Goal: Task Accomplishment & Management: Use online tool/utility

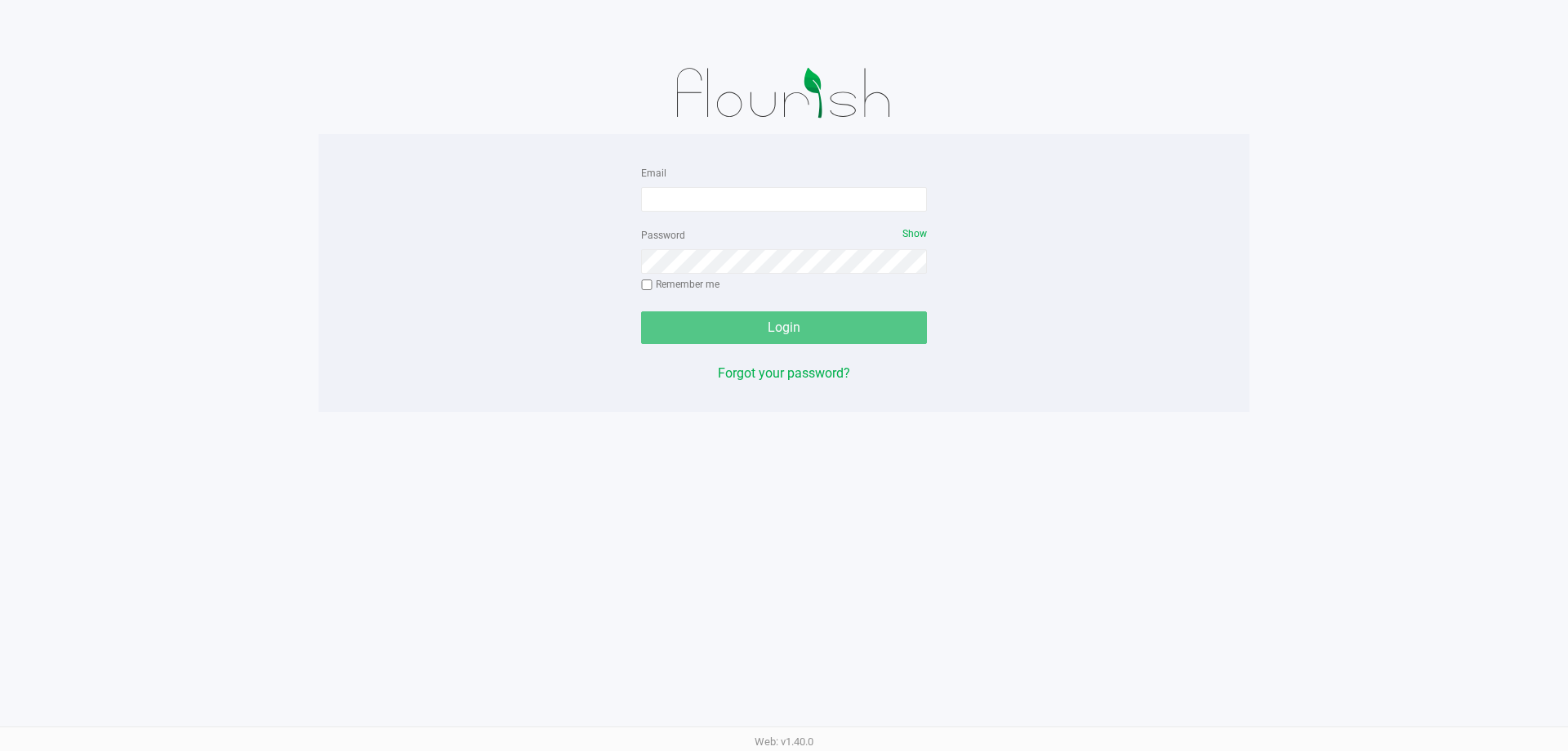
click at [726, 216] on form "Email Password Show Remember me Login" at bounding box center [784, 253] width 286 height 181
click at [730, 189] on input "Email" at bounding box center [784, 198] width 286 height 24
type input "[EMAIL_ADDRESS][DOMAIN_NAME]"
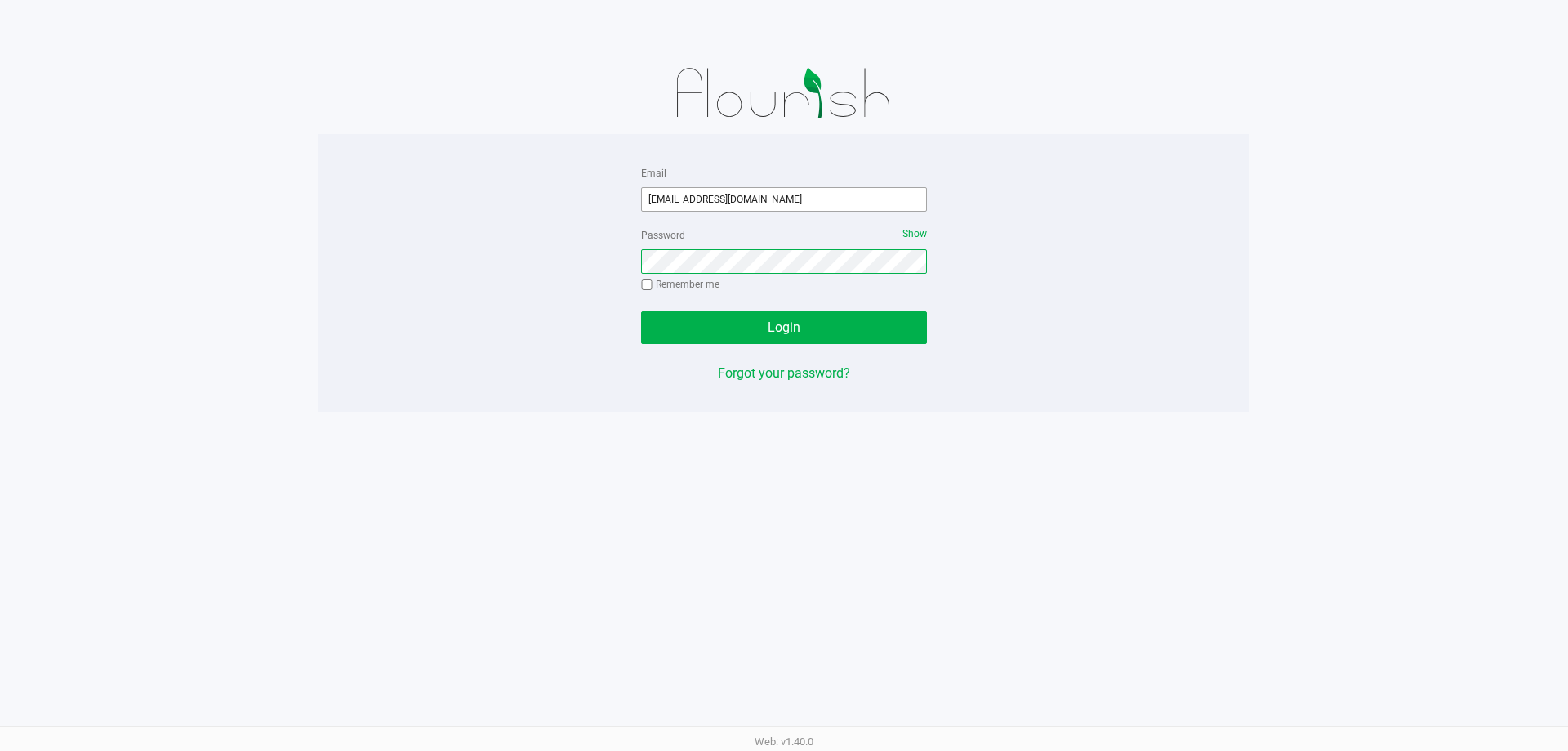
click at [641, 311] on button "Login" at bounding box center [784, 327] width 286 height 33
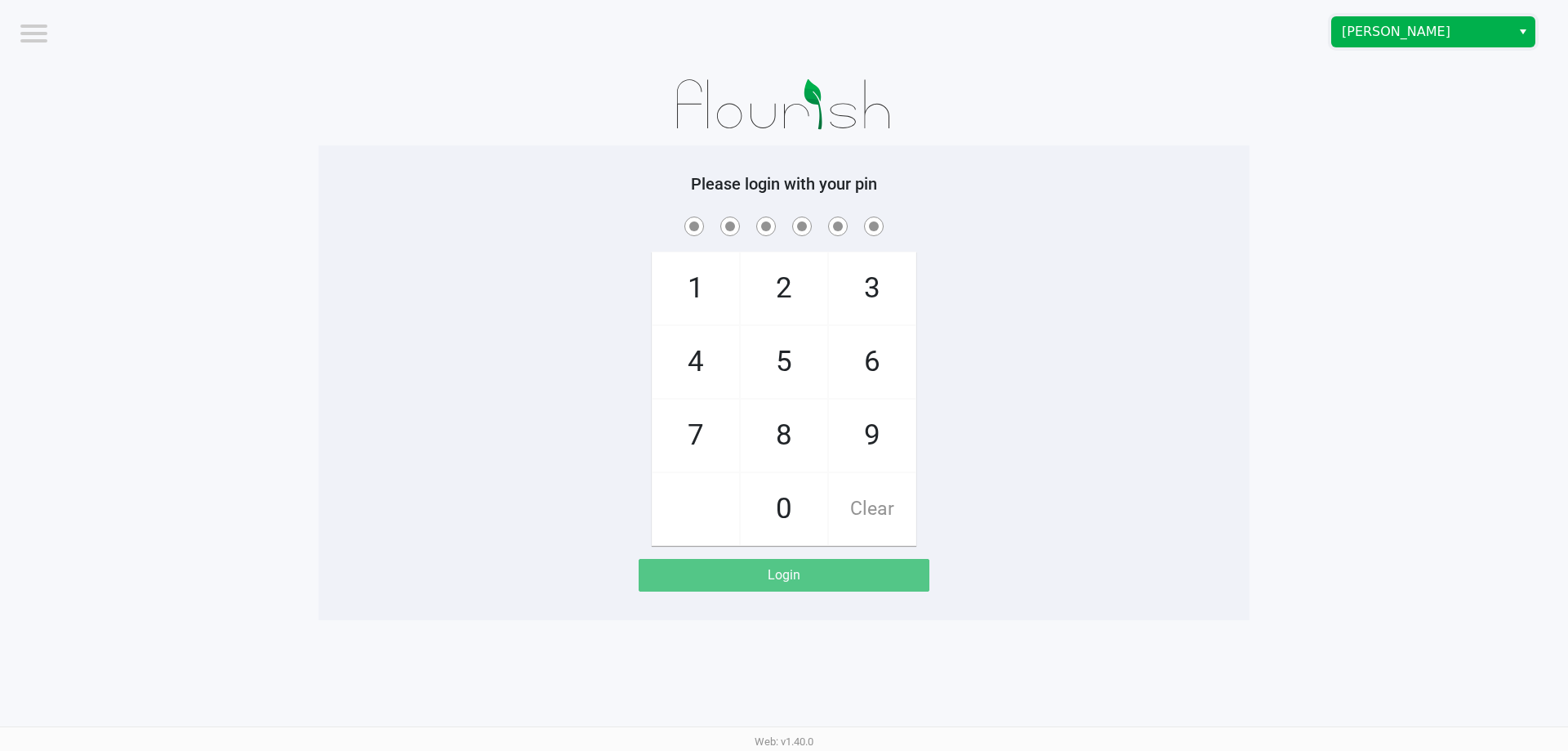
click at [1448, 43] on span "[PERSON_NAME]" at bounding box center [1422, 31] width 179 height 29
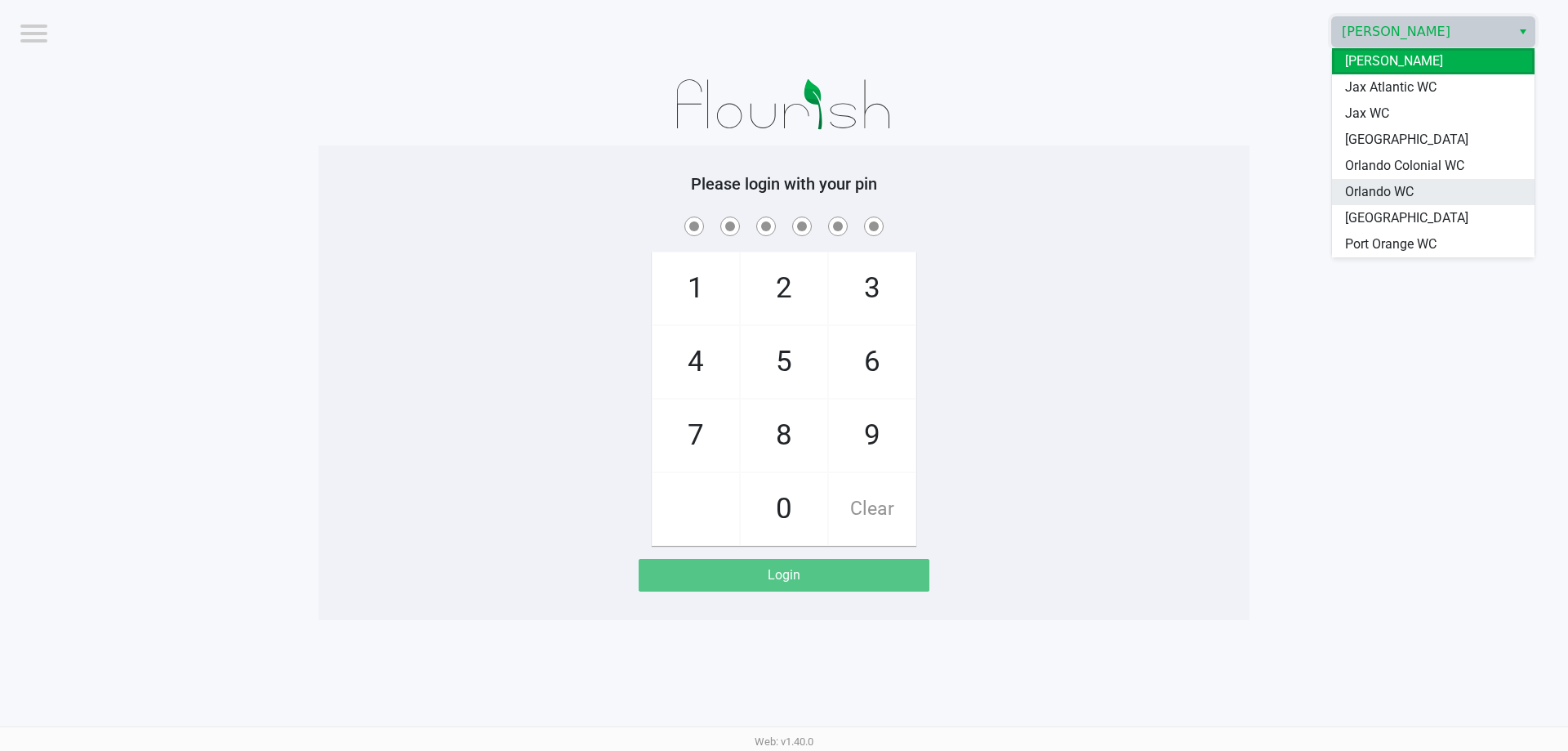
click at [1415, 196] on li "Orlando WC" at bounding box center [1433, 191] width 203 height 26
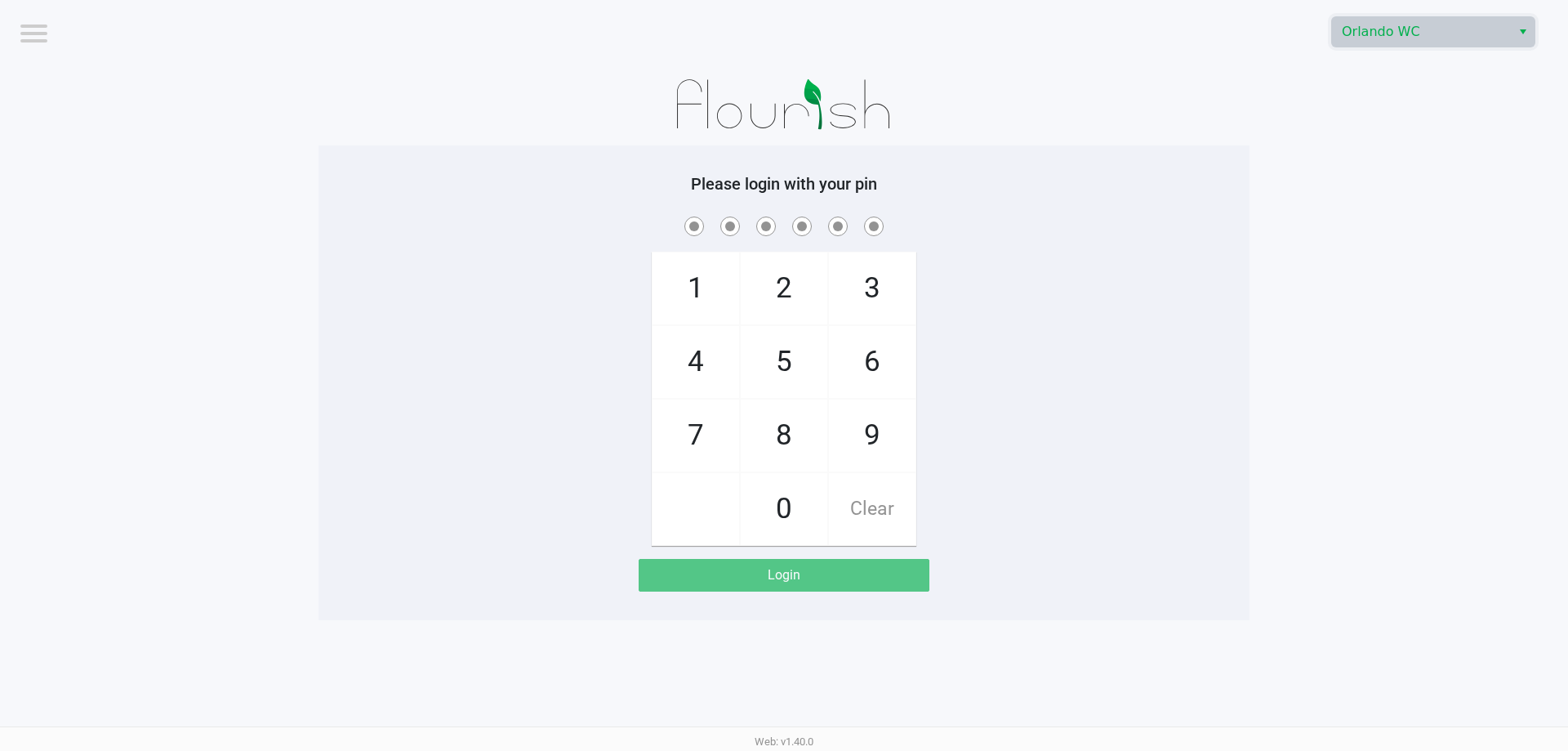
click at [1369, 203] on app-pos-login-wrapper "Logout Orlando WC Please login with your pin 1 4 7 2 5 8 0 3 6 9 Clear Login" at bounding box center [784, 310] width 1568 height 620
checkbox input "true"
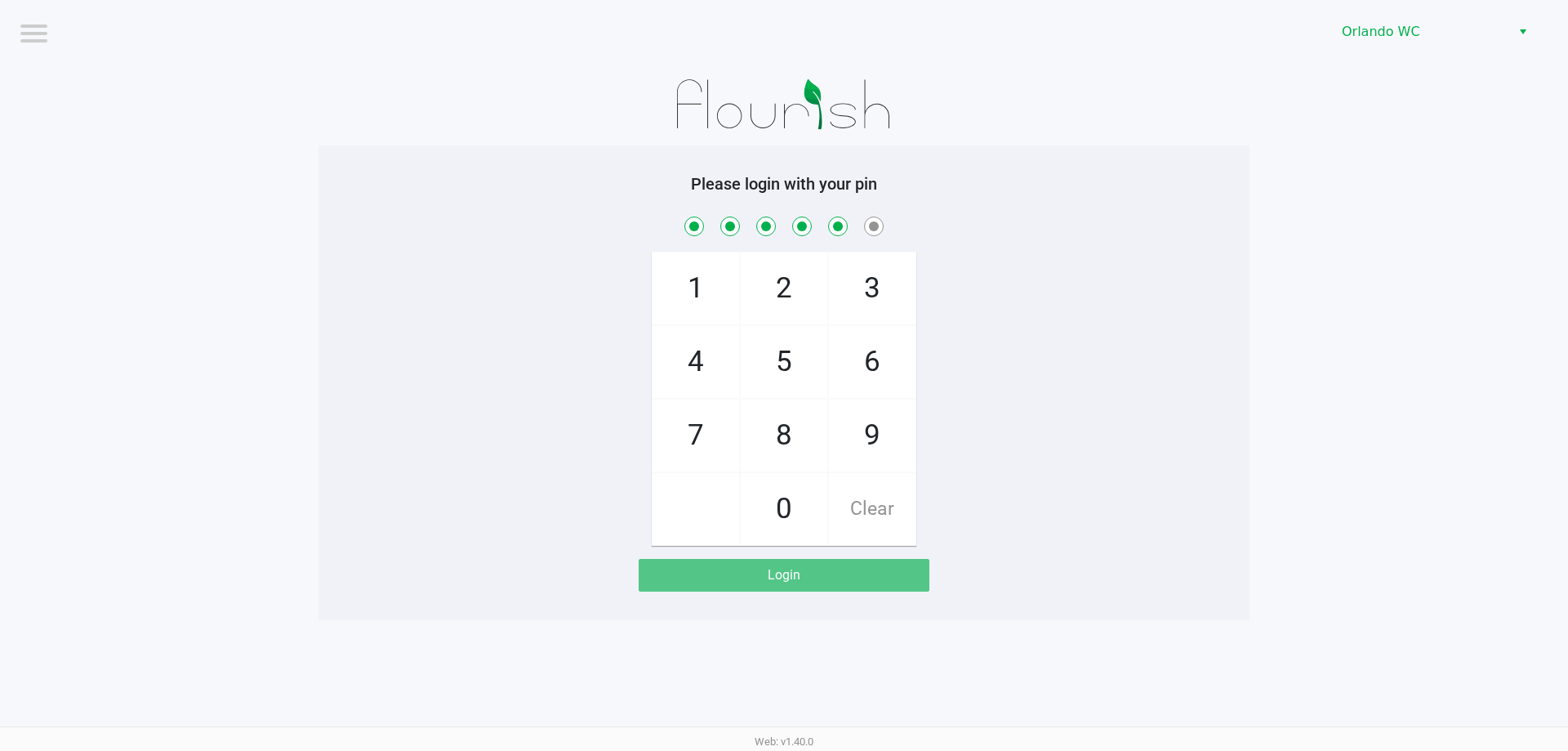
checkbox input "true"
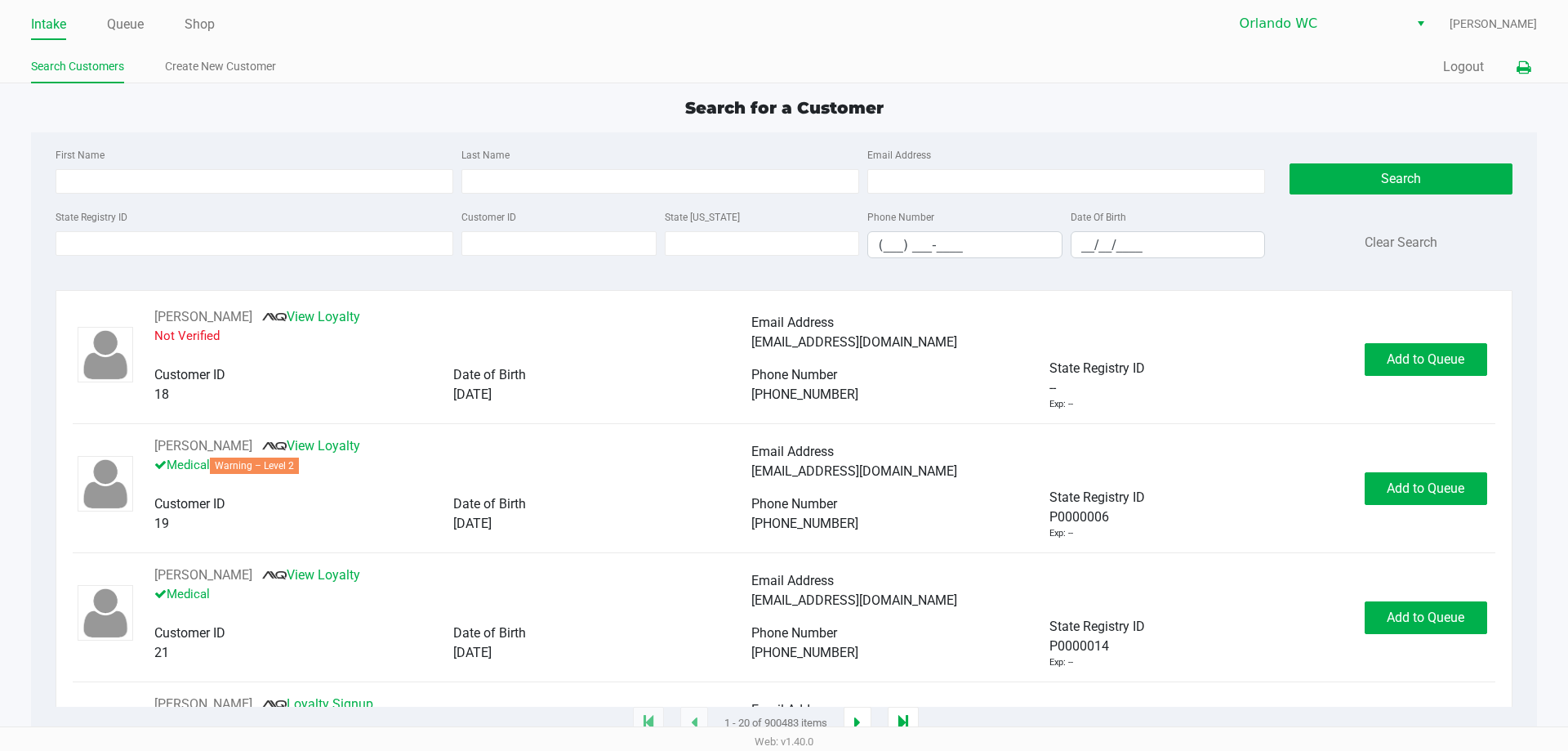
click at [1525, 65] on icon at bounding box center [1523, 68] width 14 height 12
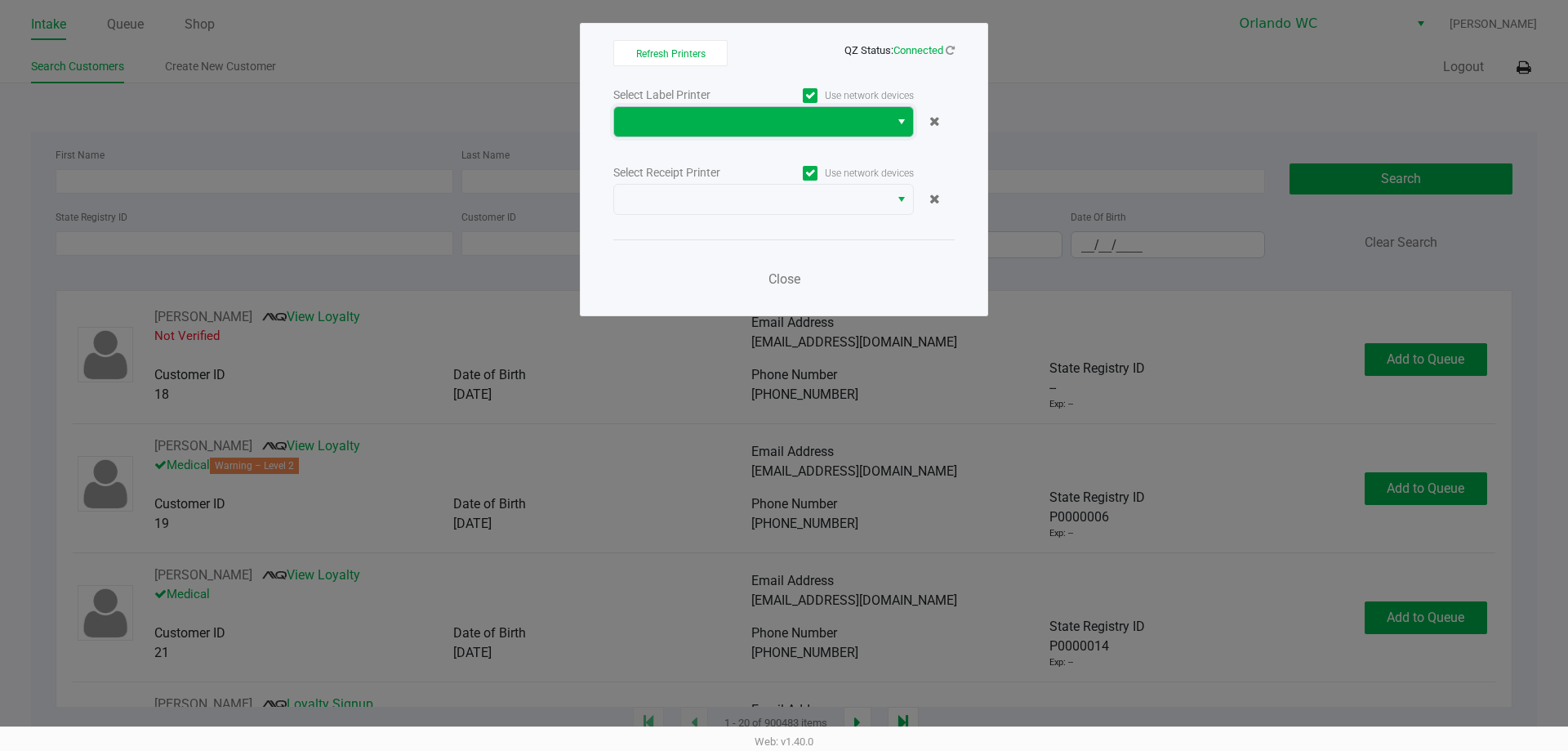
click at [683, 129] on span at bounding box center [752, 121] width 255 height 20
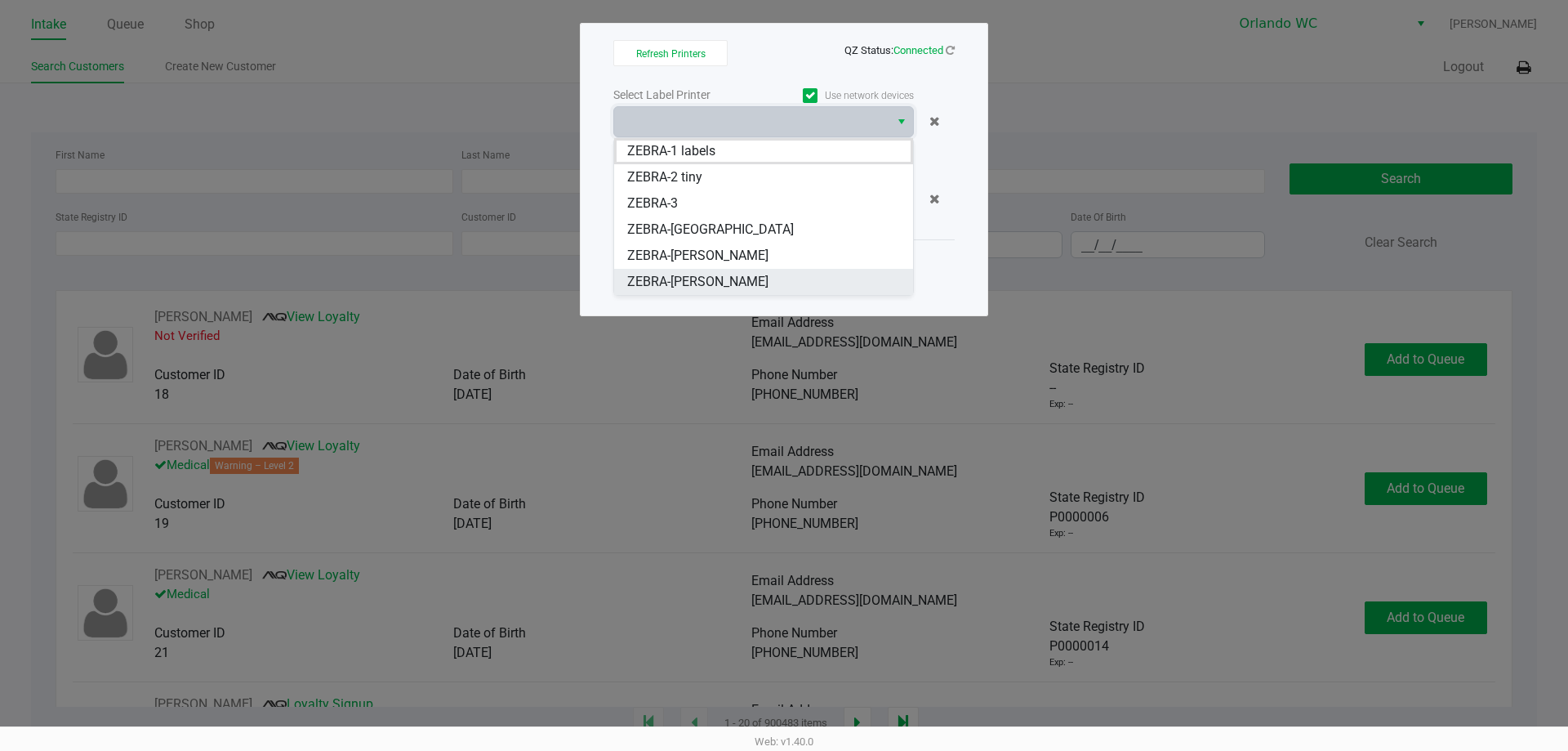
click at [742, 282] on span "ZEBRA-[PERSON_NAME]" at bounding box center [697, 282] width 141 height 20
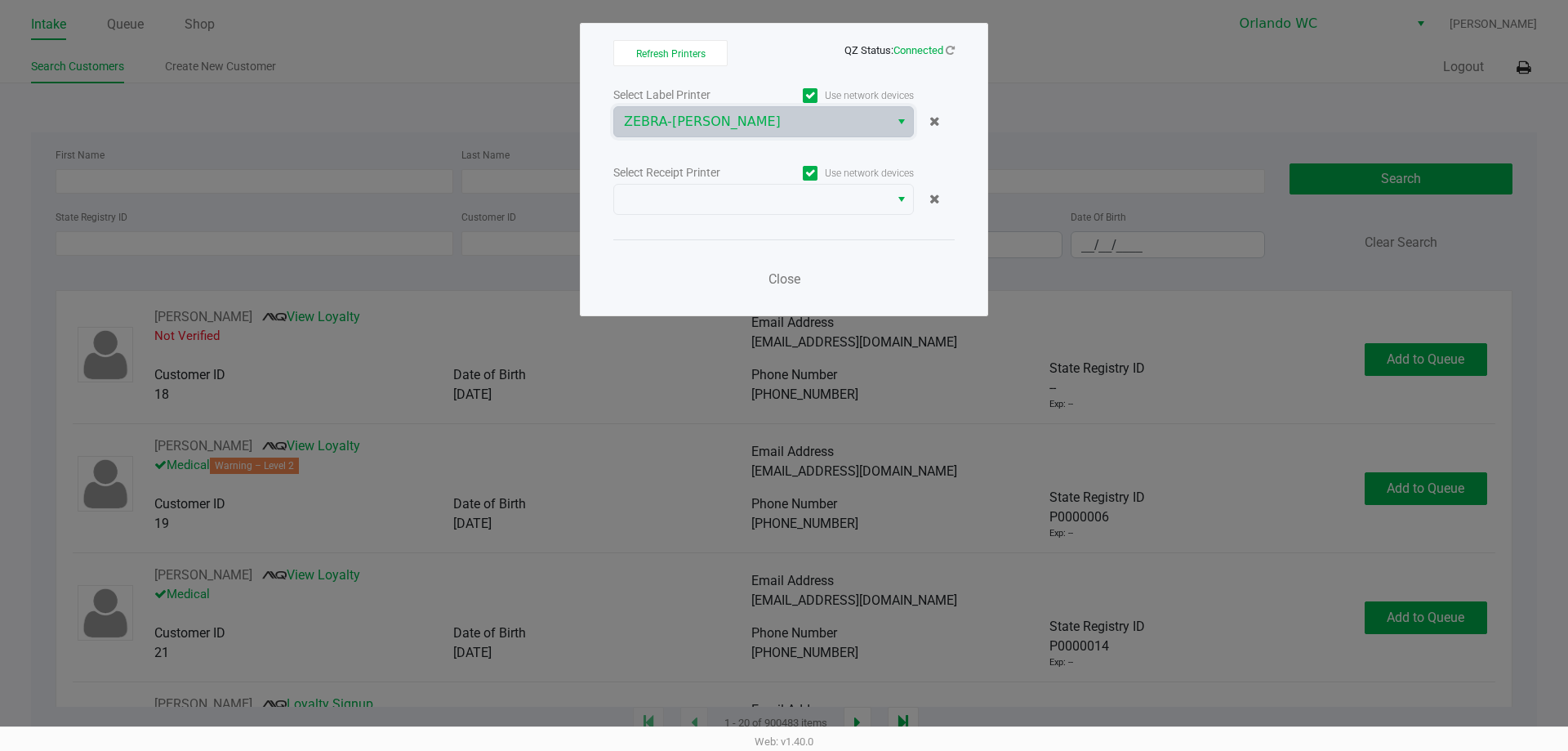
click at [680, 142] on div "Select Label Printer Use network devices ZEBRA-TYWIN-LANNISTER Select Receipt P…" at bounding box center [784, 191] width 341 height 215
click at [674, 121] on span "ZEBRA-[PERSON_NAME]" at bounding box center [752, 121] width 255 height 20
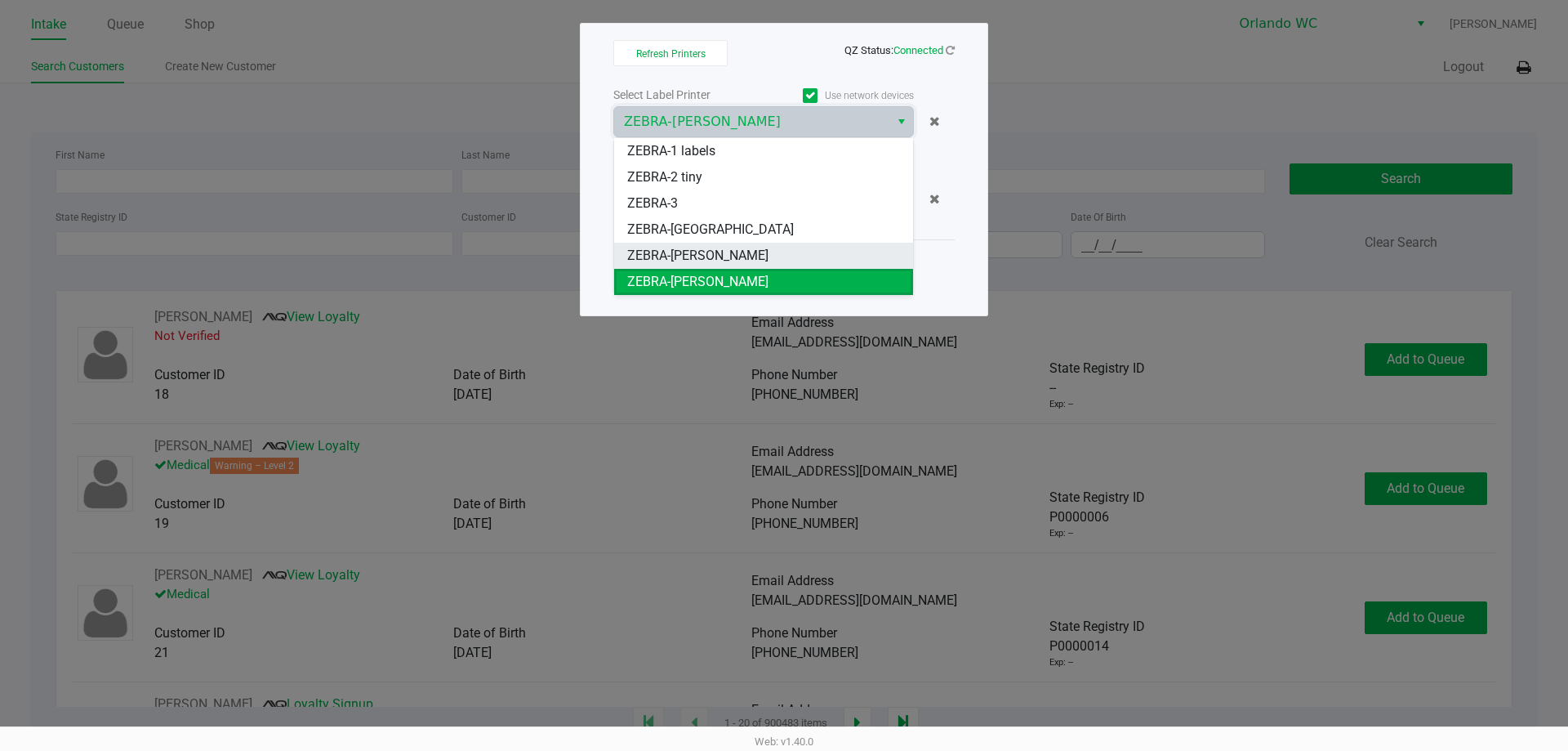
click at [715, 251] on span "ZEBRA-[PERSON_NAME]" at bounding box center [697, 255] width 141 height 20
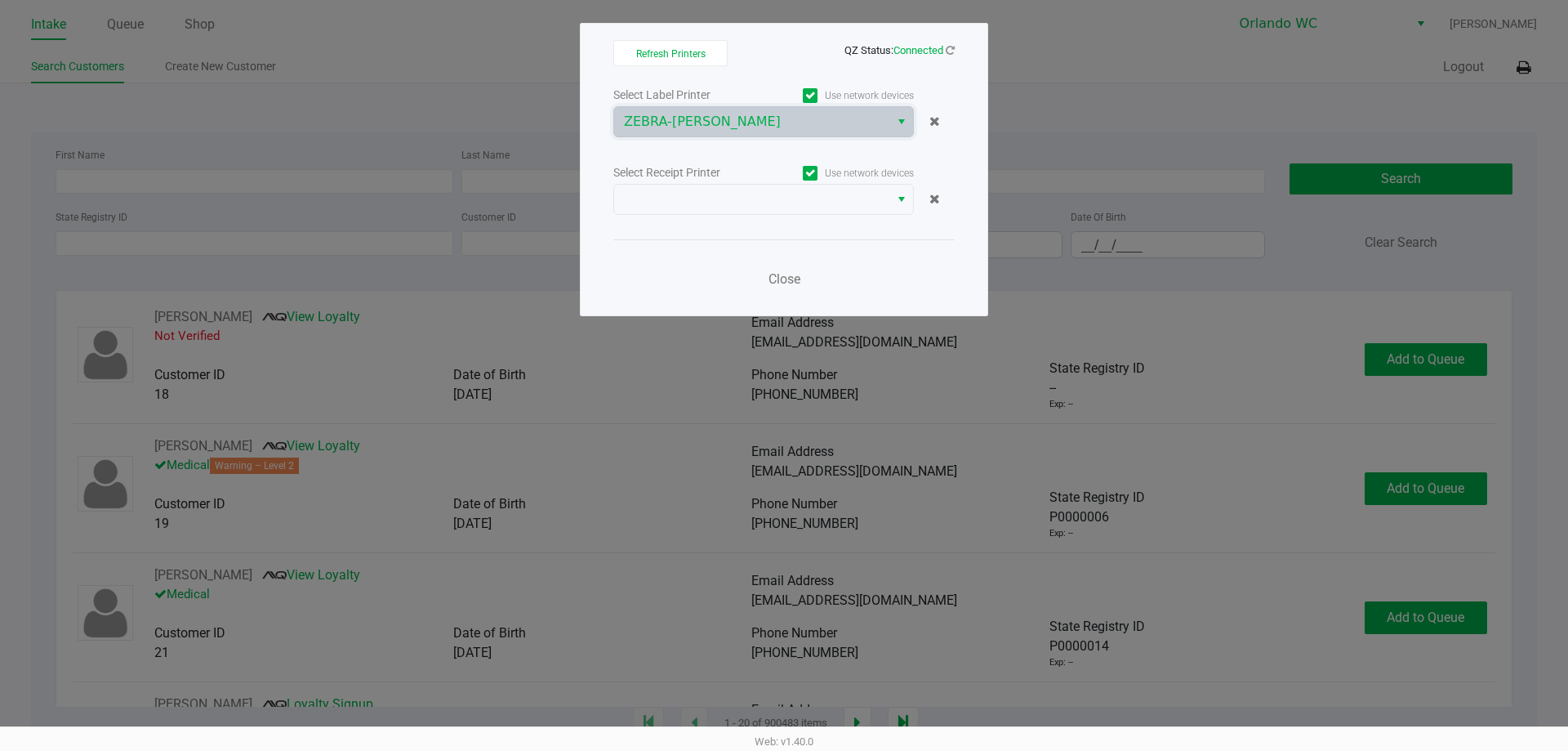
click at [718, 183] on div "Select Receipt Printer Use network devices" at bounding box center [784, 172] width 341 height 22
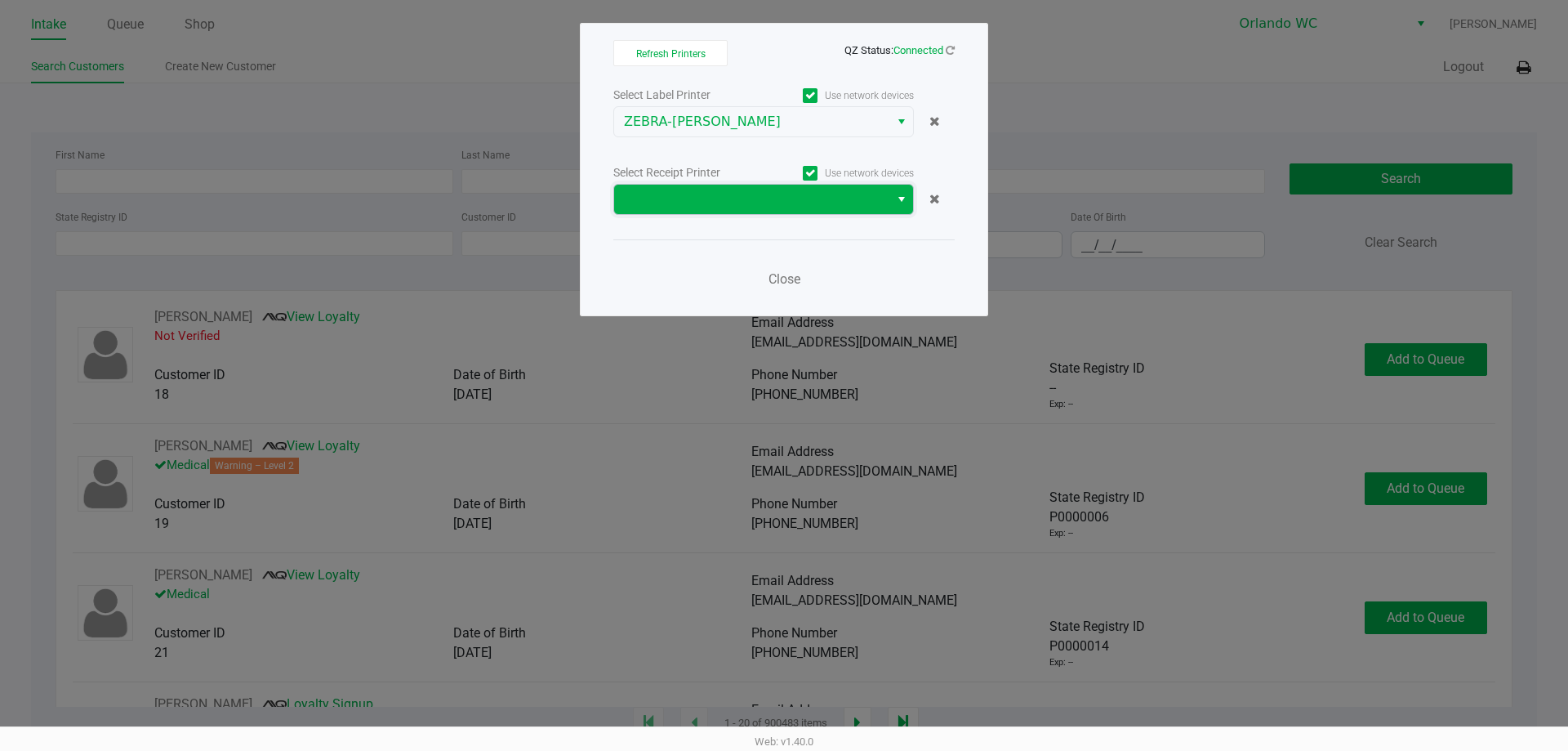
click at [717, 193] on span at bounding box center [752, 199] width 255 height 20
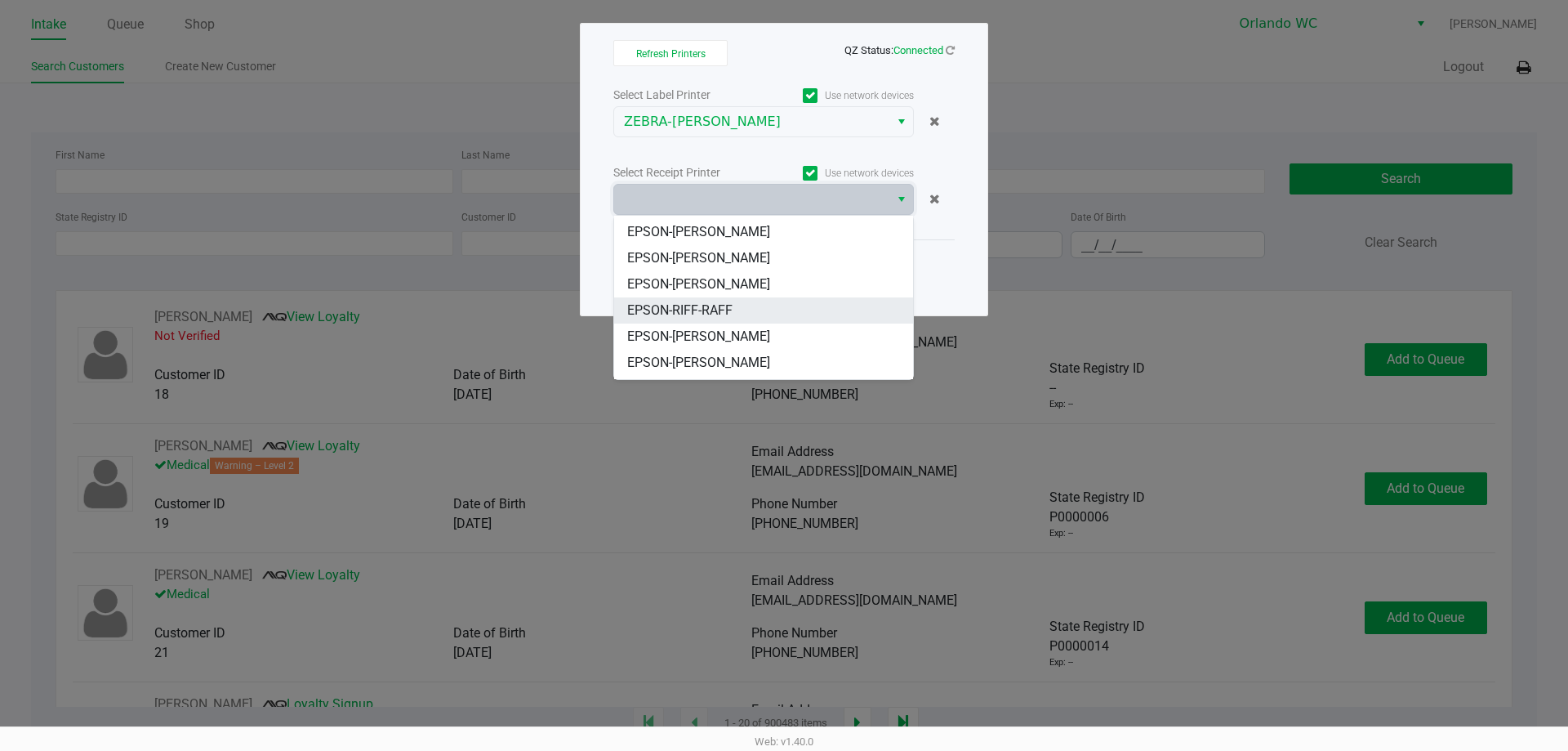
scroll to position [71, 0]
click at [741, 312] on span "EPSON-[PERSON_NAME]" at bounding box center [698, 313] width 143 height 20
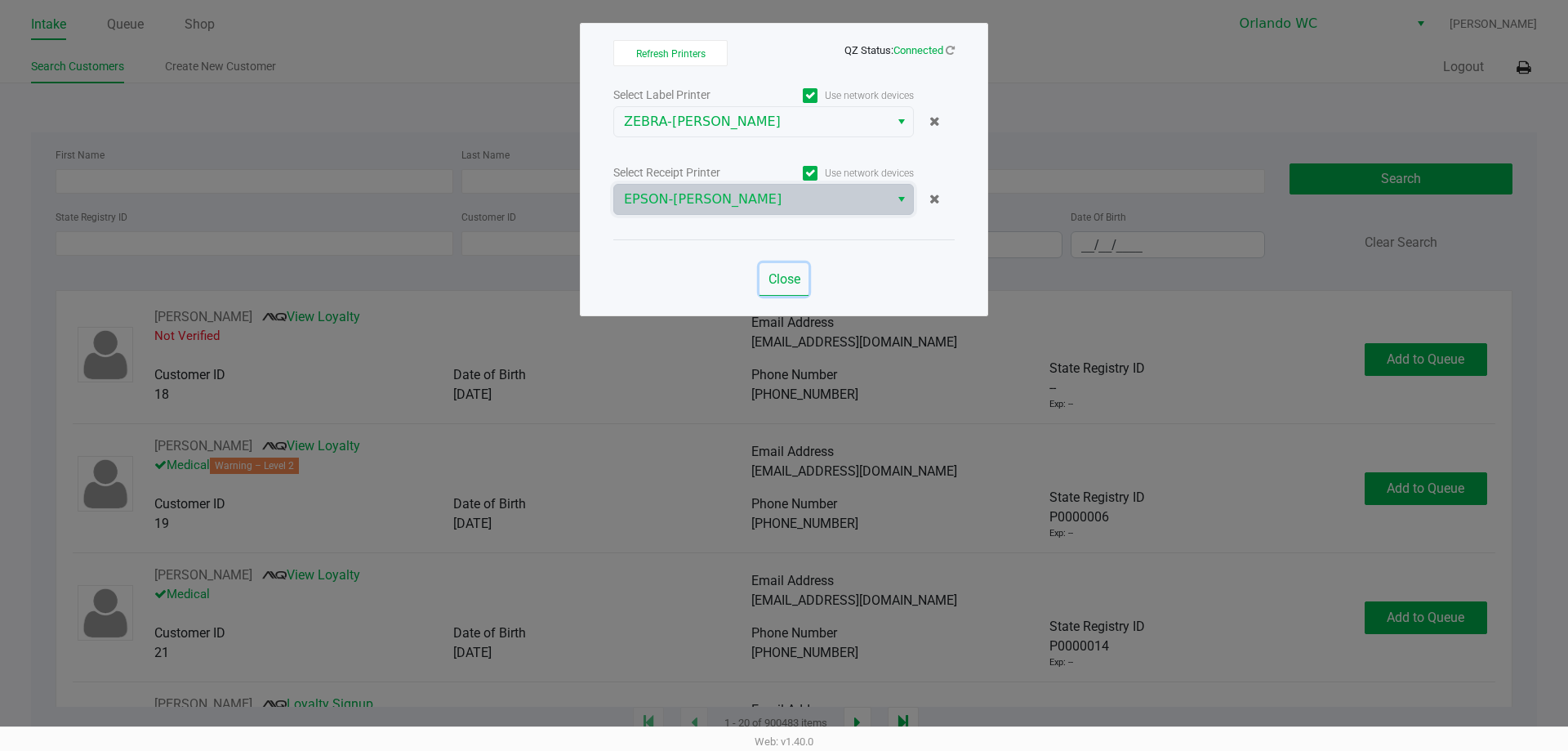
click at [790, 273] on span "Close" at bounding box center [785, 279] width 32 height 15
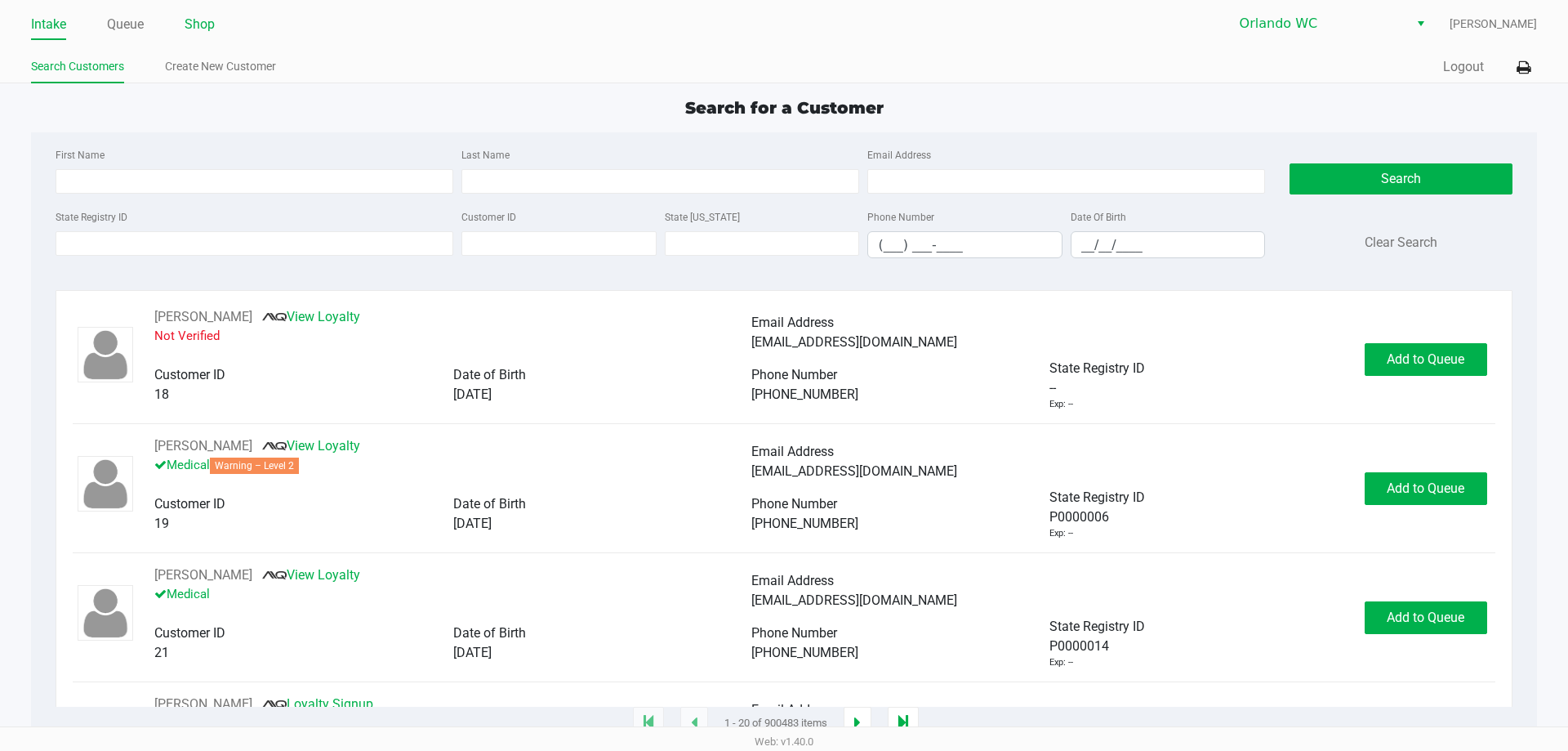
click at [198, 20] on link "Shop" at bounding box center [200, 25] width 30 height 23
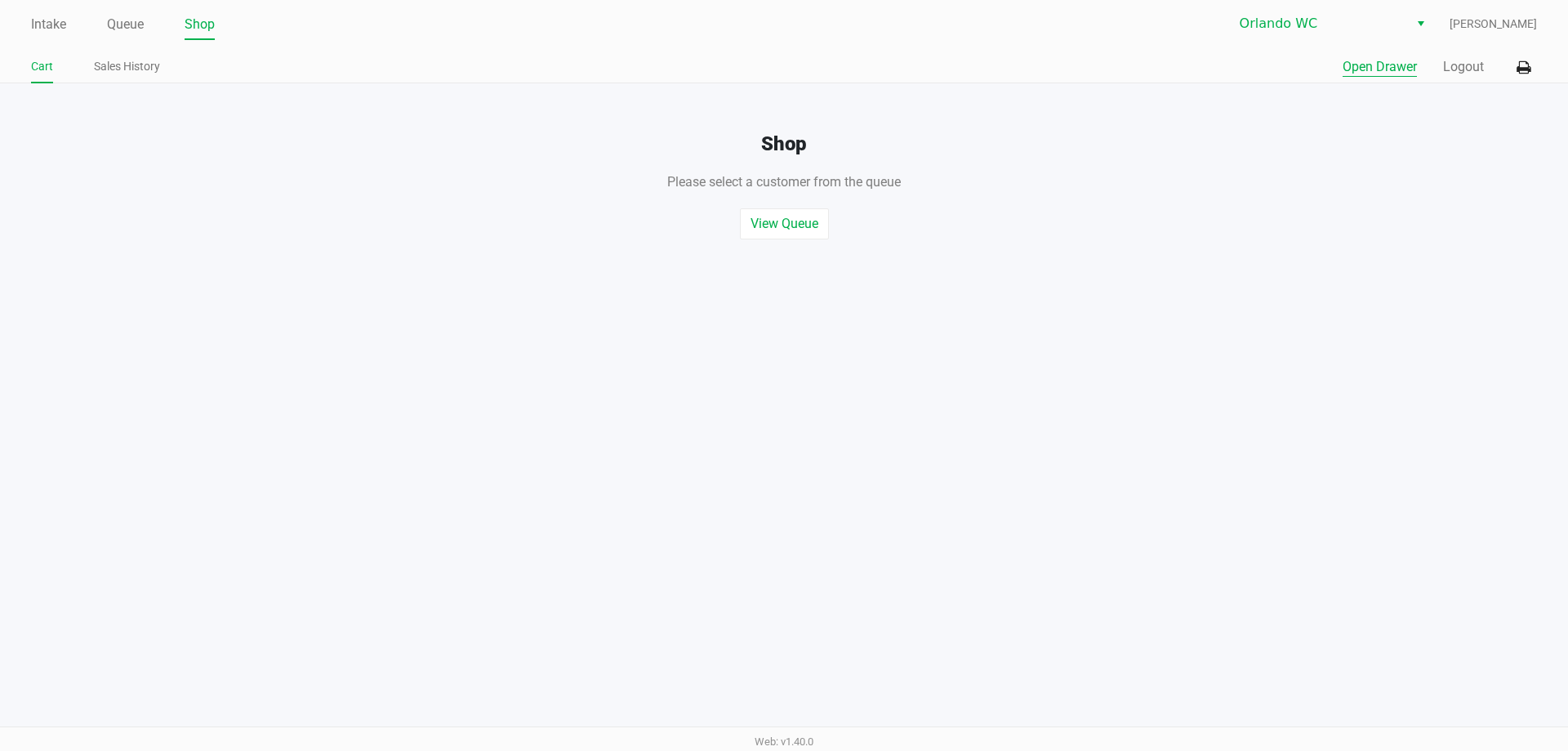
click at [1391, 69] on button "Open Drawer" at bounding box center [1380, 67] width 74 height 20
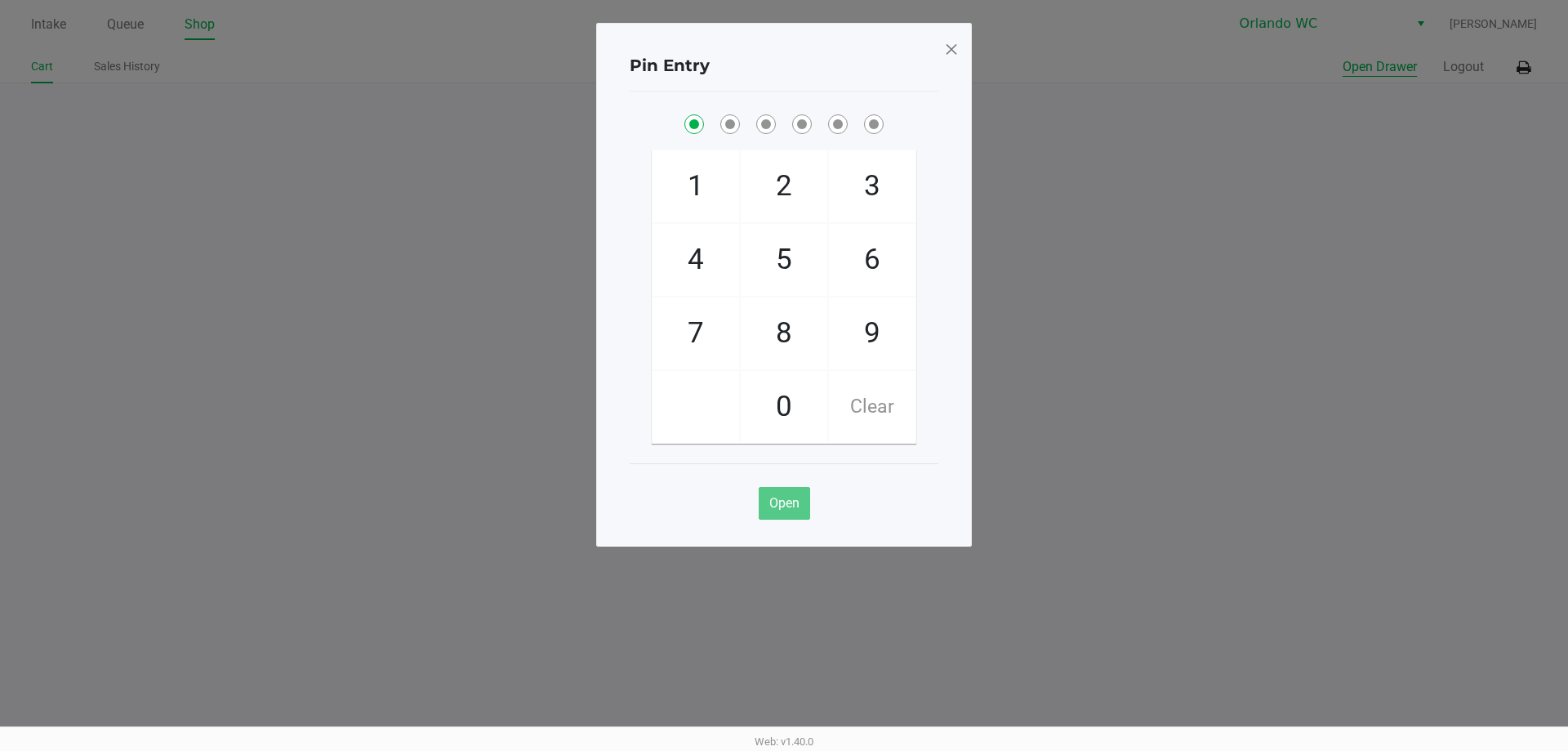
checkbox input "true"
checkbox input "false"
checkbox input "true"
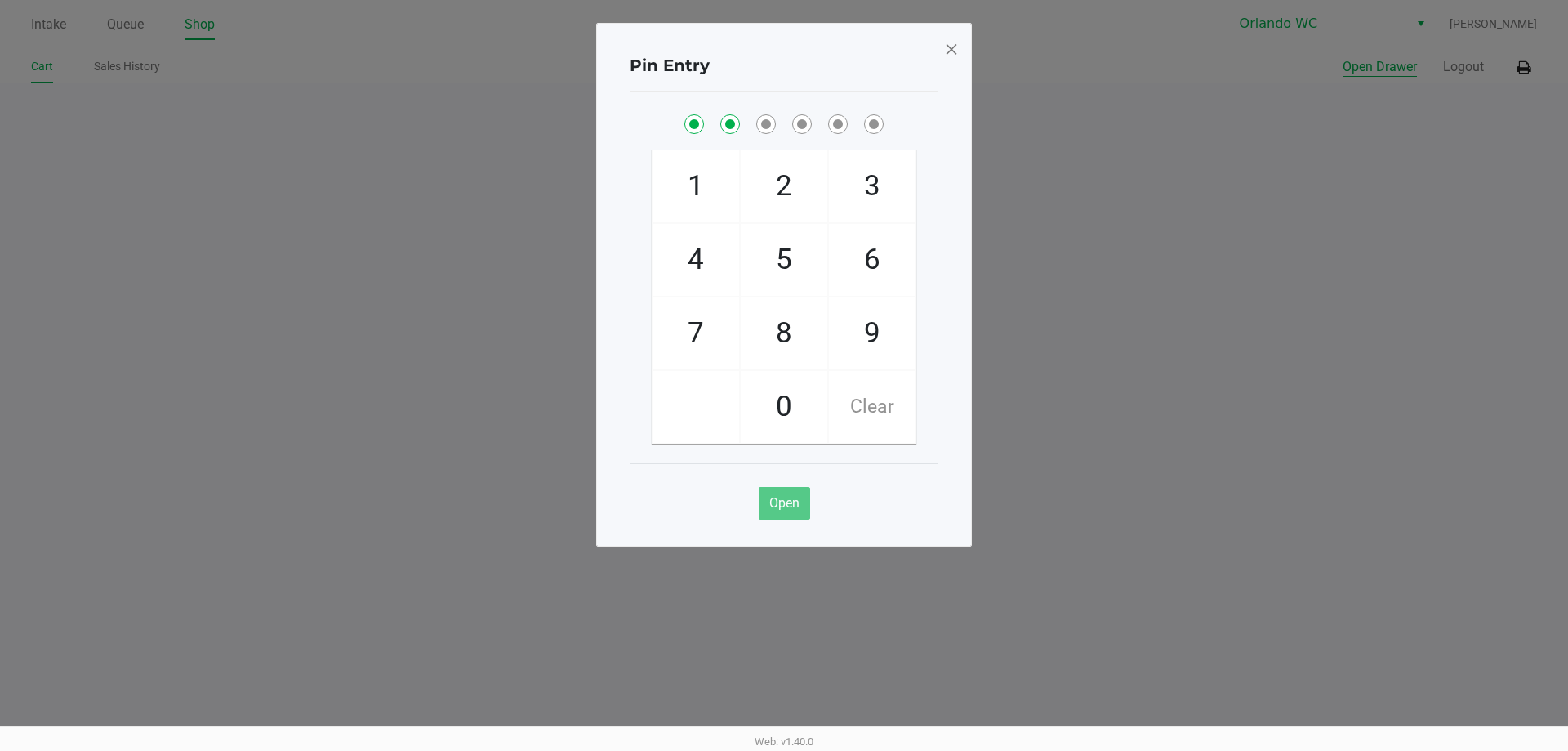
checkbox input "true"
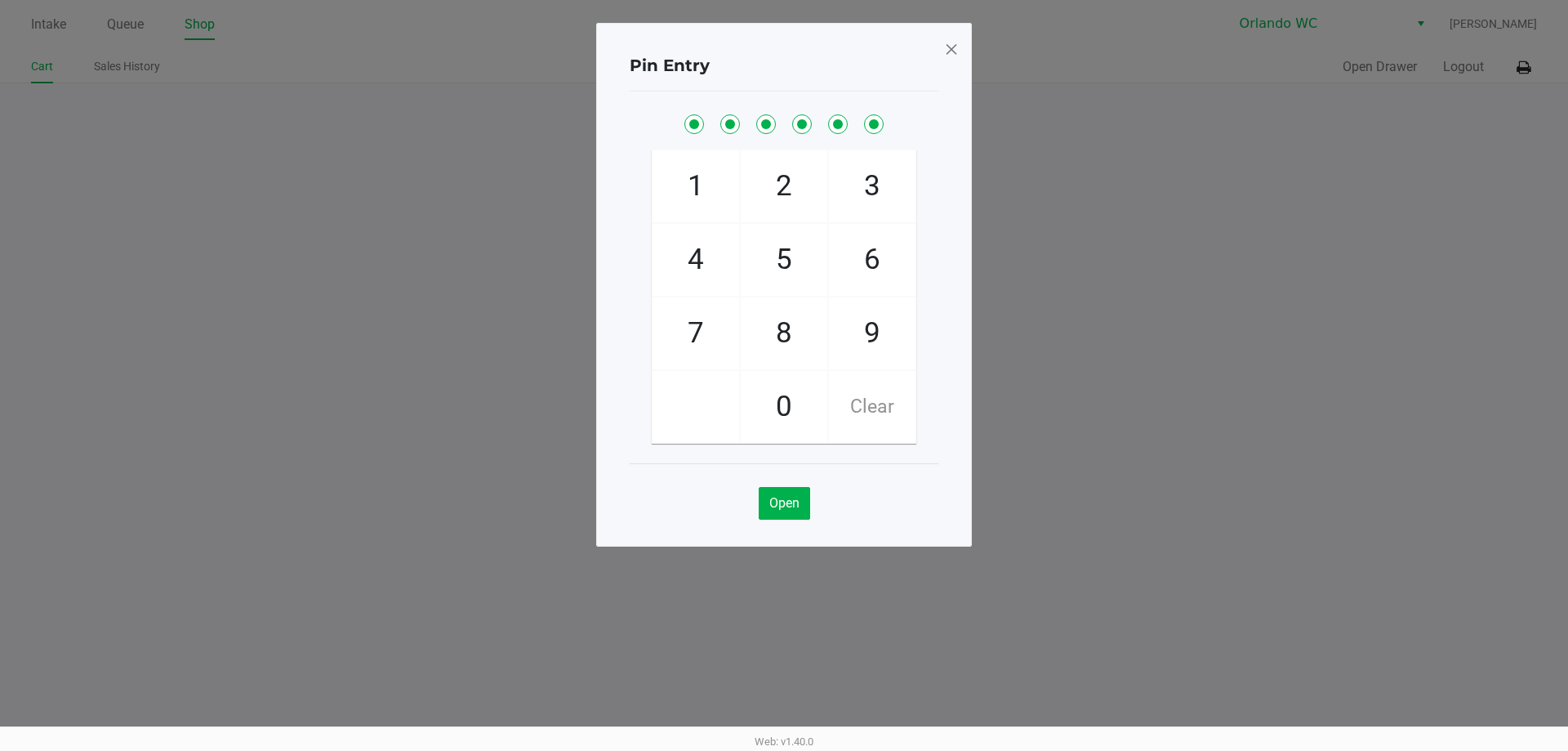
click at [952, 46] on span at bounding box center [951, 48] width 14 height 26
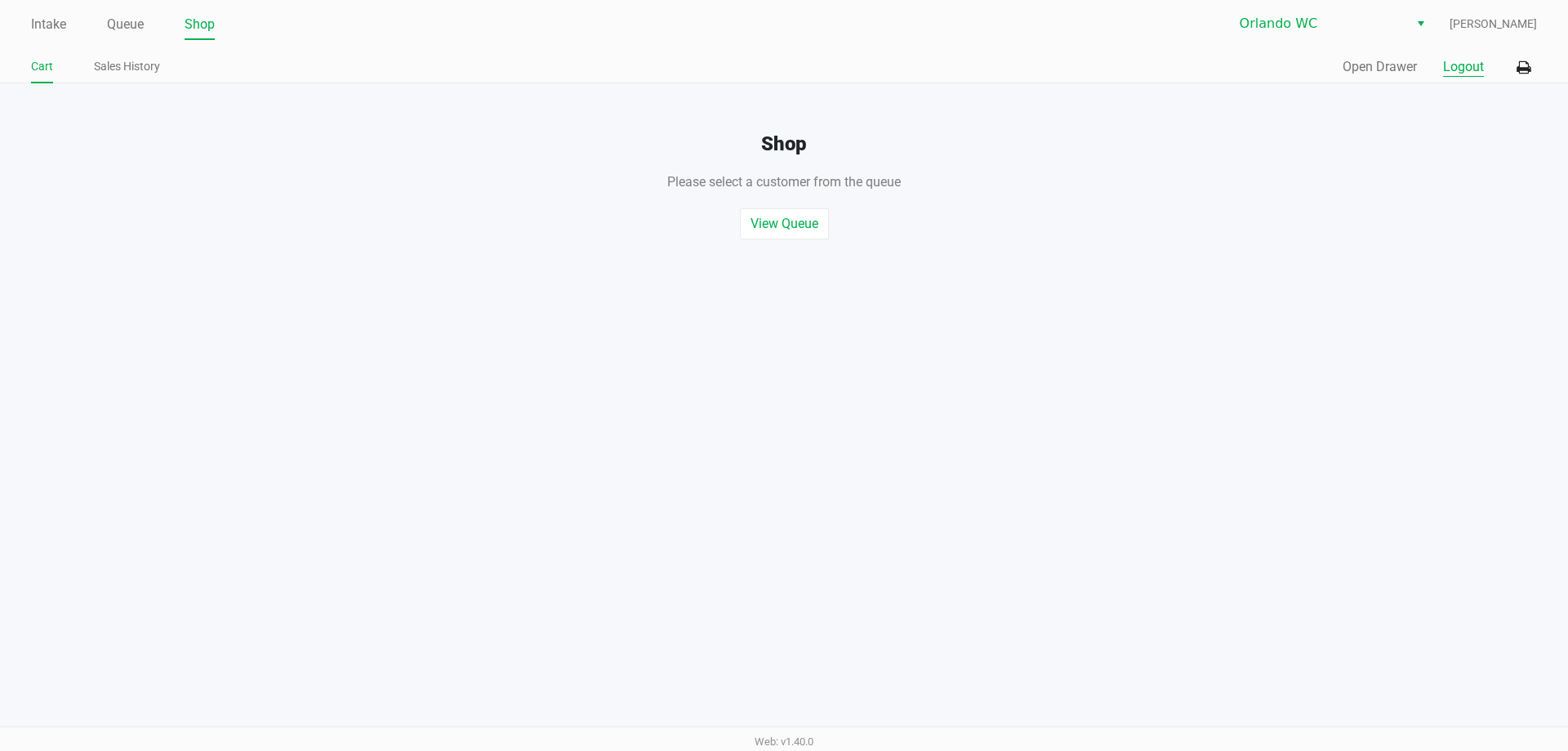
click at [1461, 63] on button "Logout" at bounding box center [1464, 67] width 41 height 20
